Goal: Task Accomplishment & Management: Manage account settings

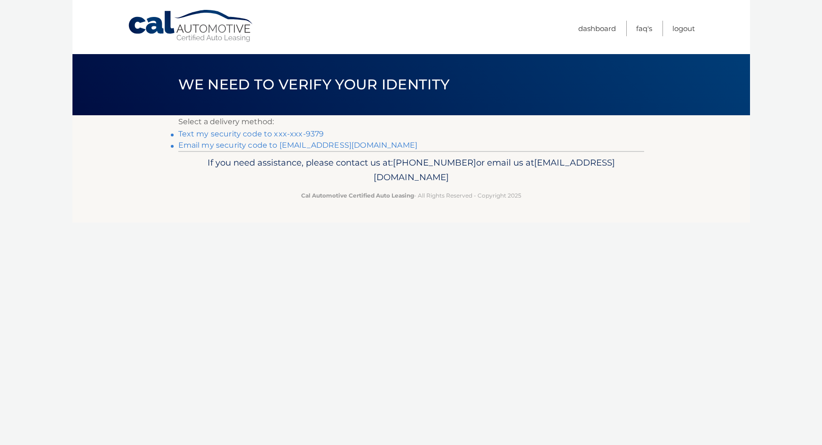
click at [264, 135] on link "Text my security code to xxx-xxx-9379" at bounding box center [251, 133] width 146 height 9
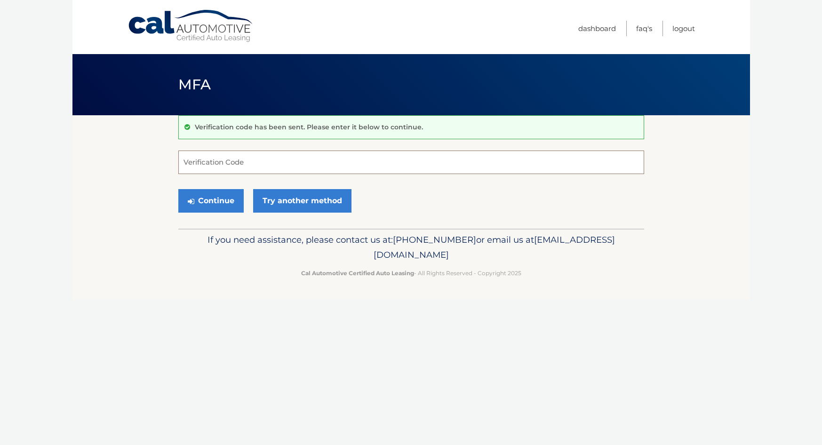
click at [301, 160] on input "Verification Code" at bounding box center [411, 163] width 466 height 24
click at [245, 161] on input "Verification Code" at bounding box center [411, 163] width 466 height 24
type input "257335"
click at [222, 203] on button "Continue" at bounding box center [210, 201] width 65 height 24
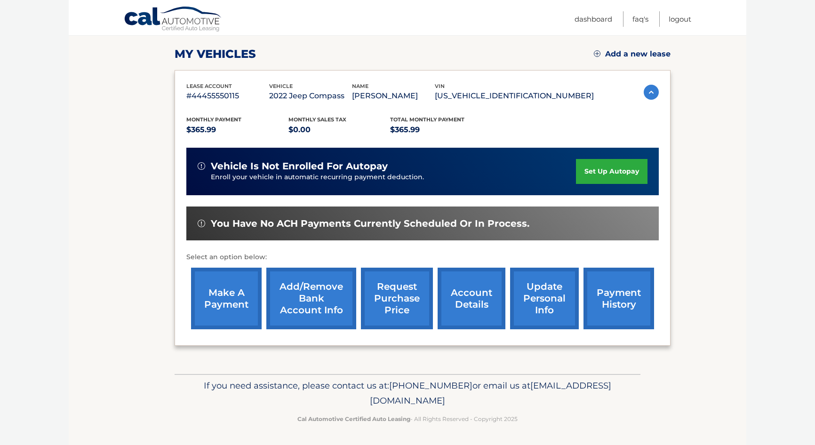
scroll to position [125, 0]
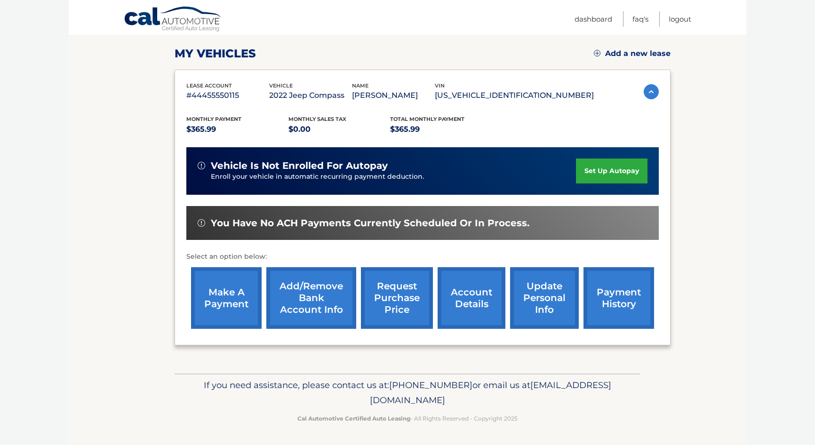
click at [237, 293] on link "make a payment" at bounding box center [226, 298] width 71 height 62
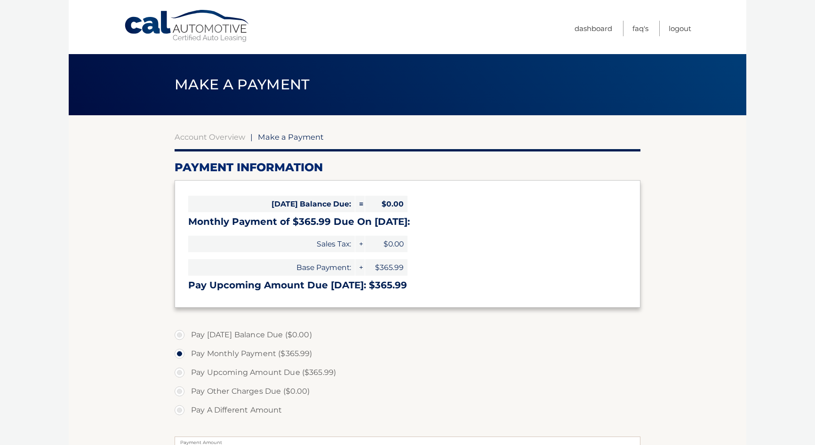
select select "Y2FiNDhmYWYtZGE4MS00MTNhLWE3MzQtZDNlN2I5YmVhZTQ4"
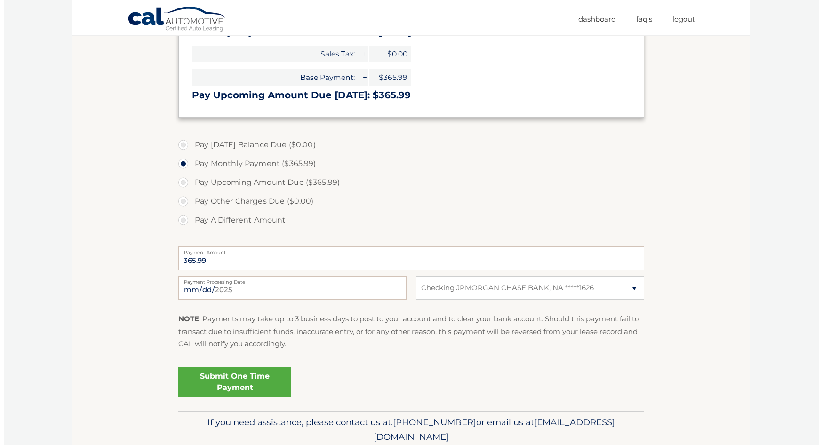
scroll to position [193, 0]
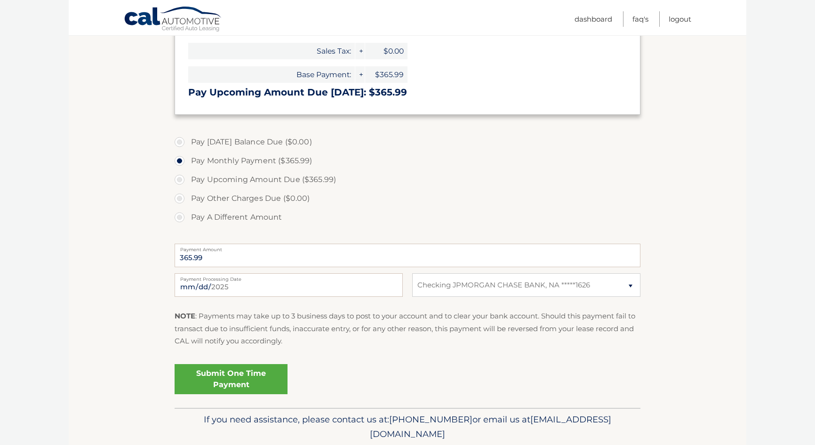
click at [216, 372] on link "Submit One Time Payment" at bounding box center [231, 379] width 113 height 30
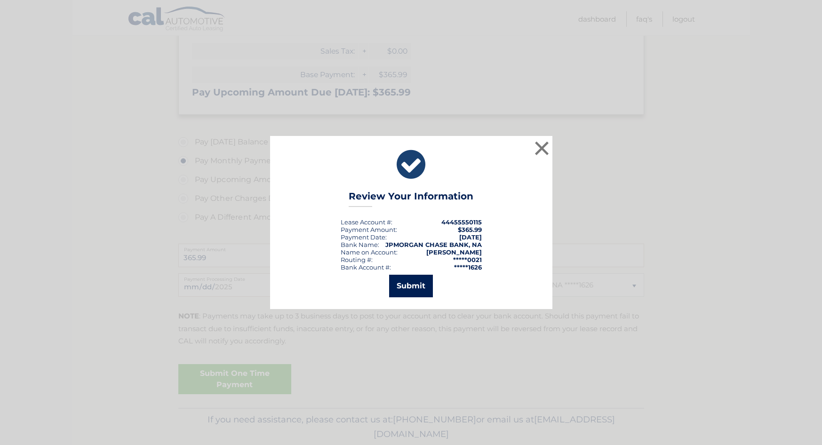
click at [393, 281] on button "Submit" at bounding box center [411, 286] width 44 height 23
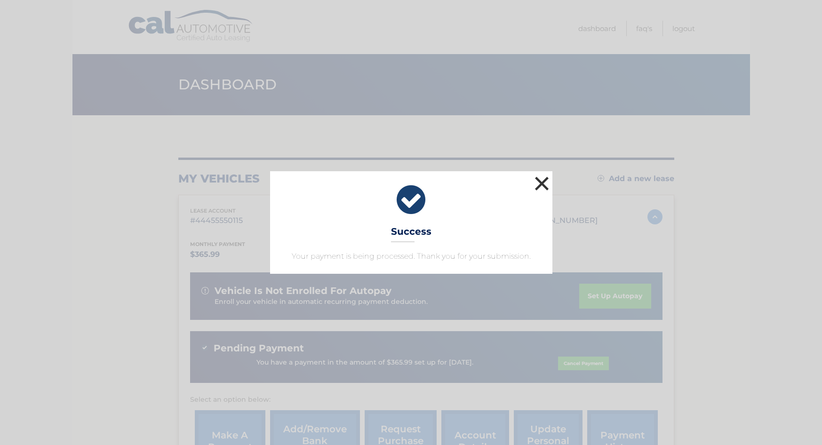
click at [539, 179] on button "×" at bounding box center [542, 183] width 19 height 19
